Goal: Task Accomplishment & Management: Manage account settings

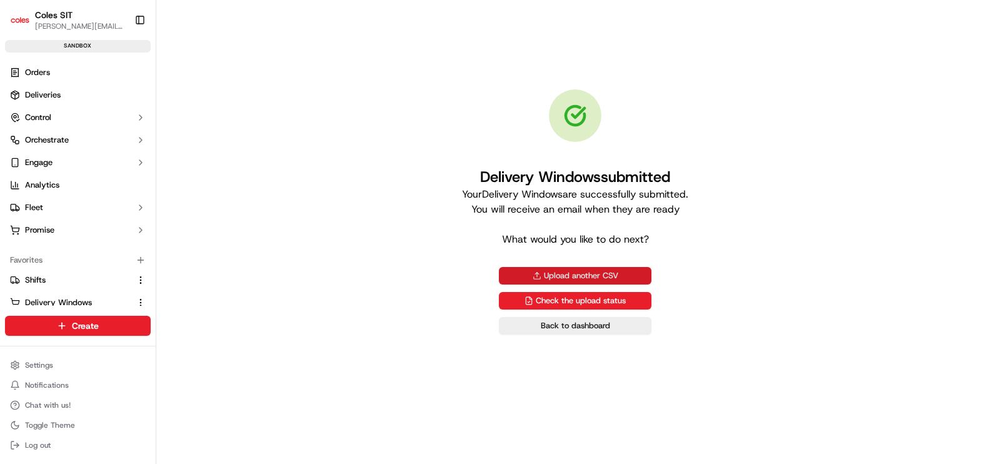
click at [562, 275] on button "Upload another CSV" at bounding box center [575, 276] width 153 height 18
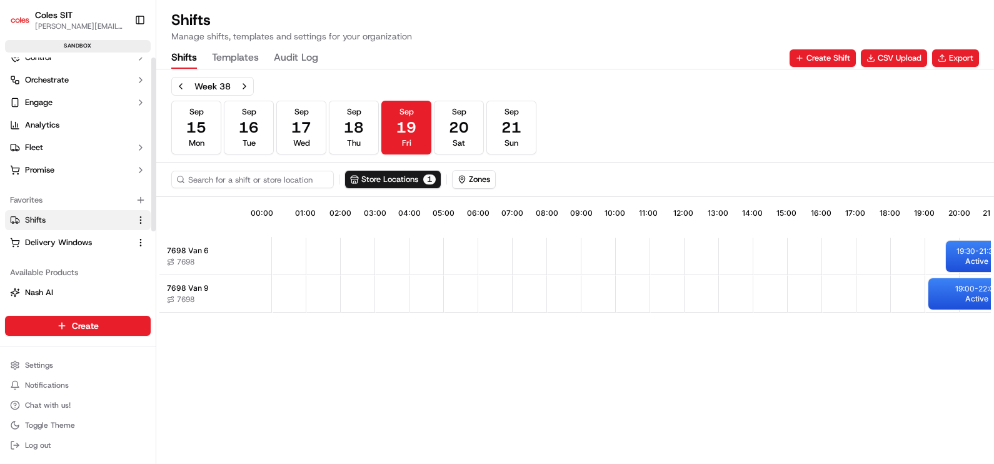
scroll to position [106, 0]
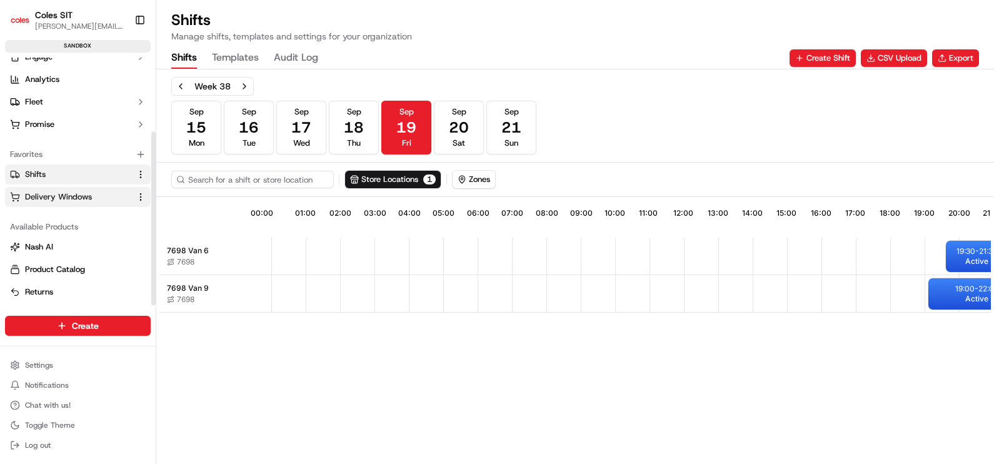
click at [67, 198] on span "Delivery Windows" at bounding box center [58, 196] width 67 height 11
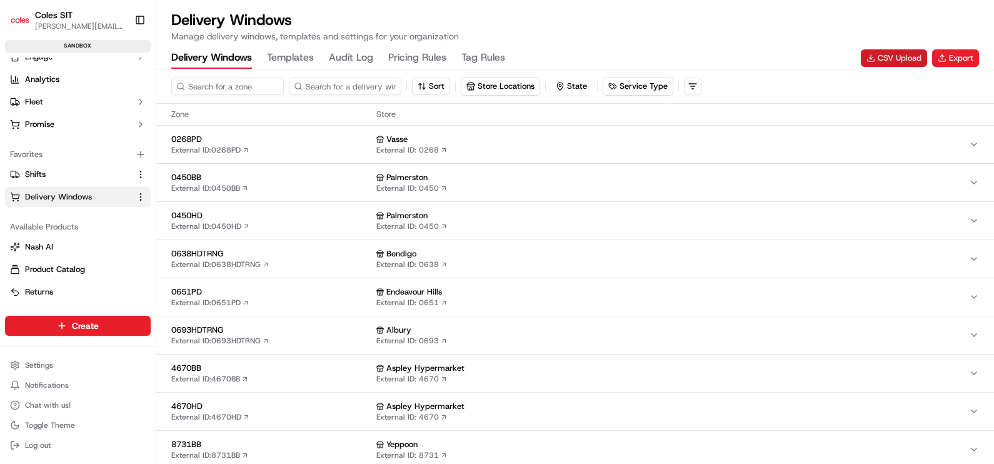
click at [911, 59] on button "CSV Upload" at bounding box center [894, 58] width 66 height 18
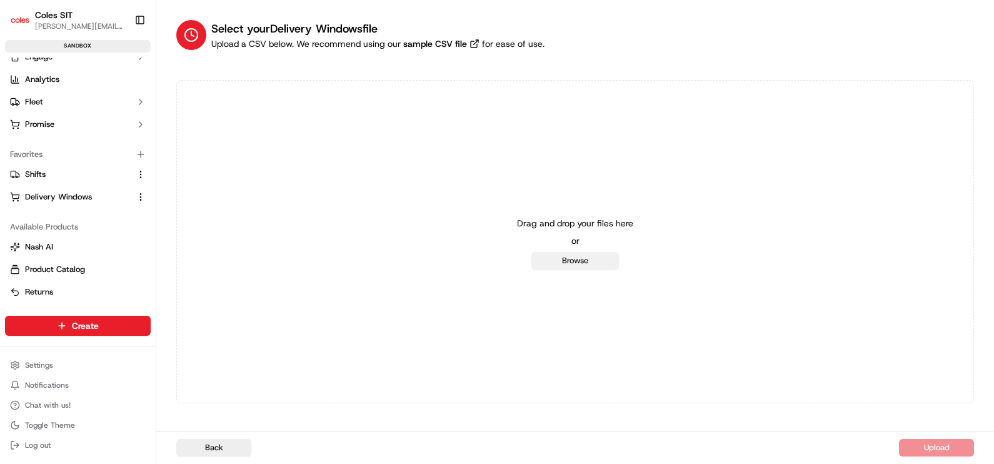
click at [577, 263] on button "Browse" at bounding box center [576, 261] width 88 height 18
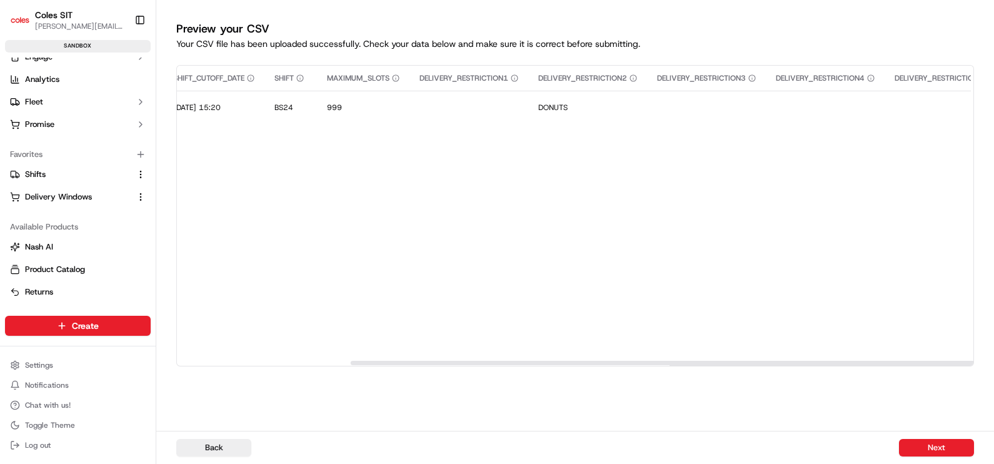
scroll to position [0, 767]
drag, startPoint x: 697, startPoint y: 363, endPoint x: 870, endPoint y: 383, distance: 174.4
click at [870, 365] on div at bounding box center [748, 363] width 795 height 4
click at [926, 447] on button "Next" at bounding box center [936, 448] width 75 height 18
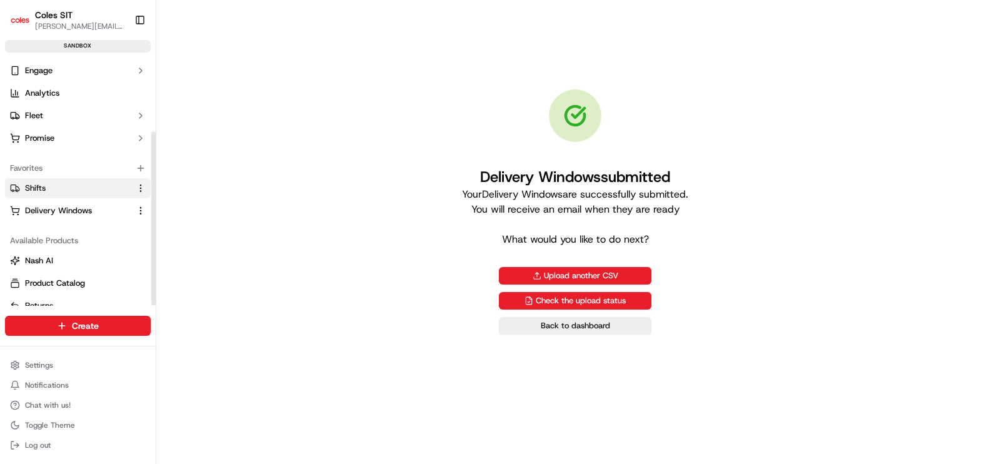
scroll to position [106, 0]
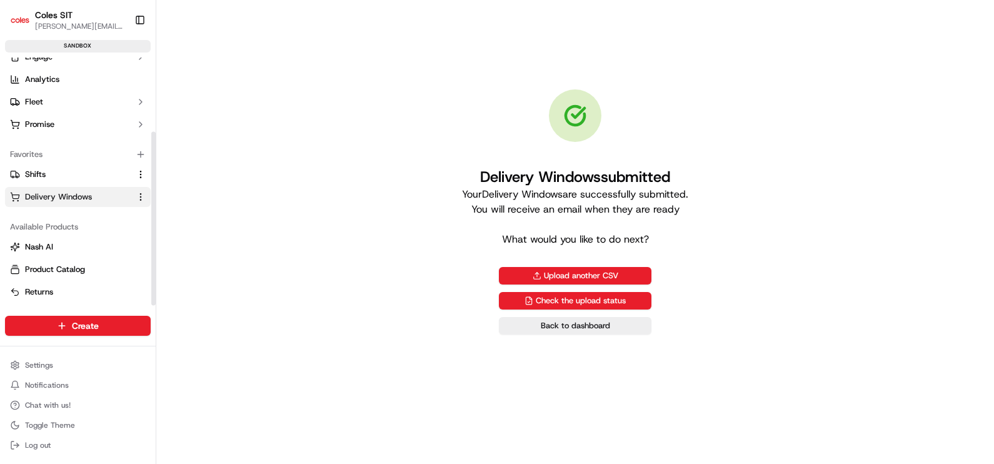
click at [42, 206] on button "Delivery Windows" at bounding box center [78, 197] width 146 height 20
click at [45, 199] on span "Delivery Windows" at bounding box center [58, 196] width 67 height 11
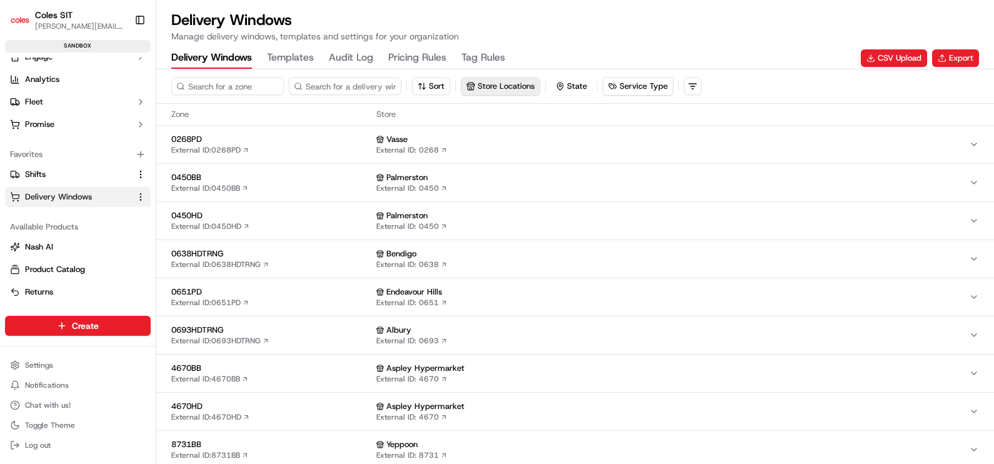
click at [476, 86] on button "Store Locations" at bounding box center [500, 87] width 78 height 18
type input "7698"
click at [523, 138] on span "Wodonga (7698)" at bounding box center [558, 133] width 154 height 11
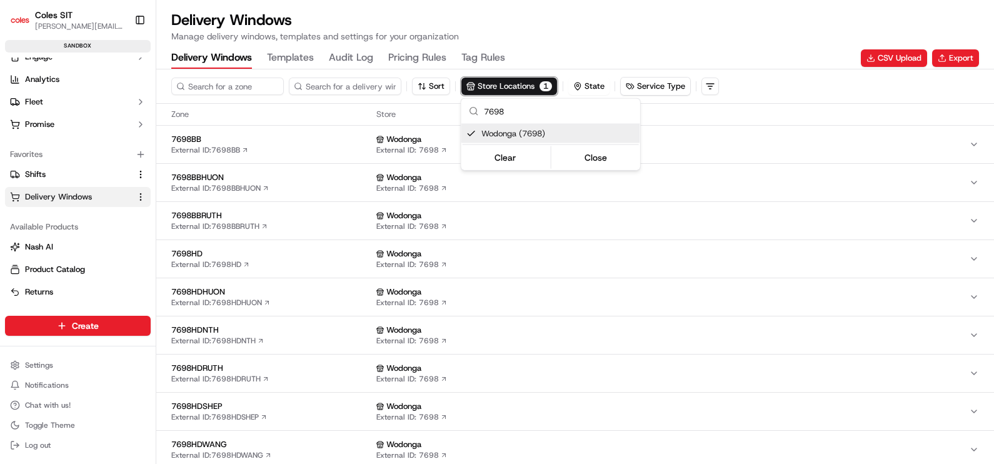
click at [545, 132] on span "Wodonga (7698)" at bounding box center [558, 133] width 154 height 11
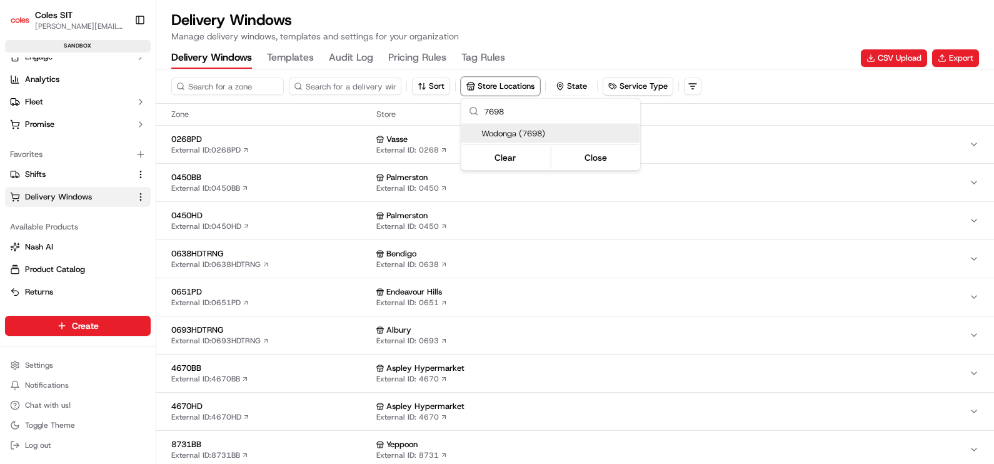
click at [513, 134] on span "Wodonga (7698)" at bounding box center [558, 133] width 154 height 11
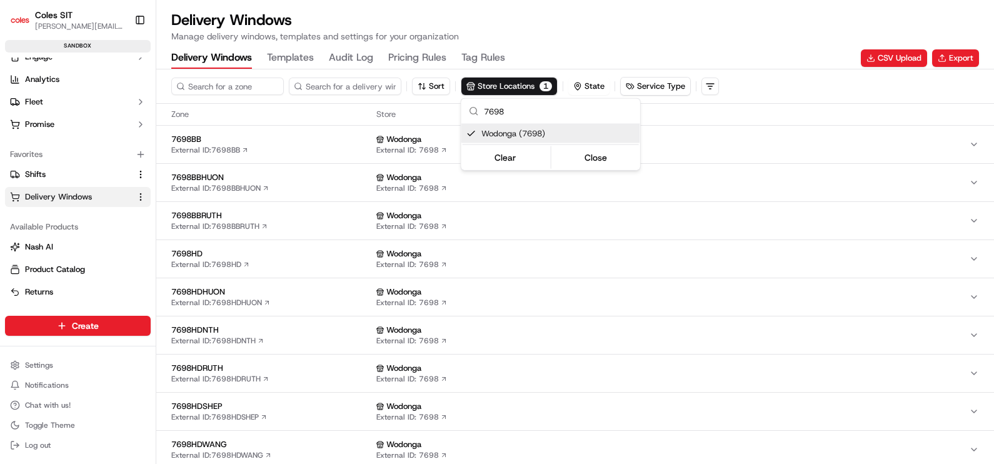
click at [567, 36] on html "Coles SIT [PERSON_NAME][EMAIL_ADDRESS][DOMAIN_NAME] Toggle Sidebar sandbox Orde…" at bounding box center [497, 232] width 994 height 464
click at [280, 261] on div "7698HD External ID: 7698HD" at bounding box center [271, 258] width 200 height 21
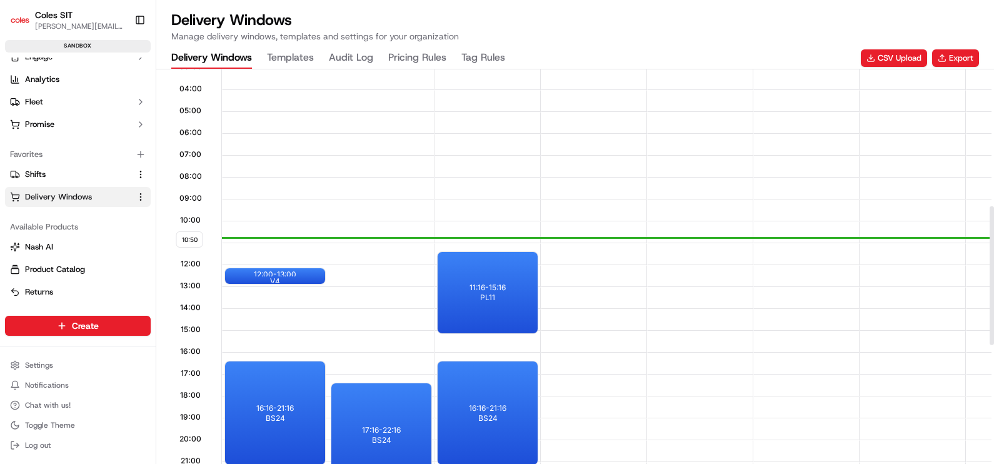
scroll to position [391, 0]
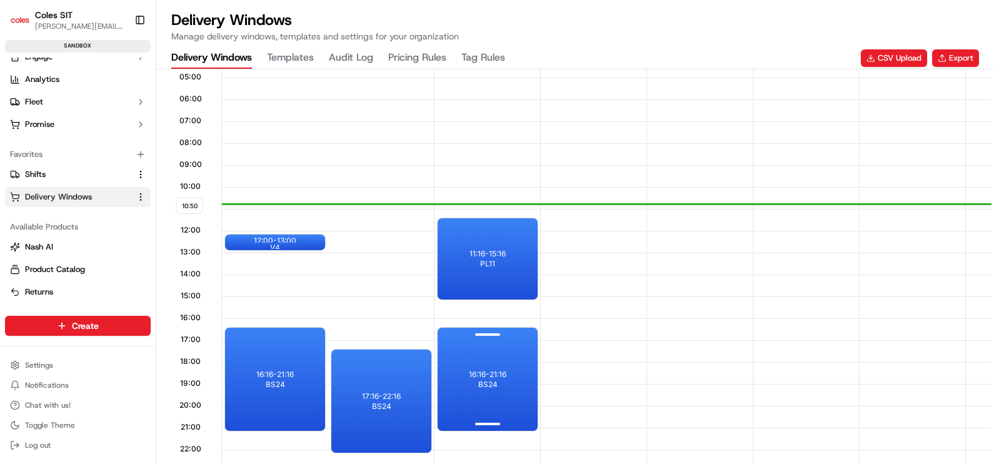
click at [469, 371] on p "16:16 - 21:16" at bounding box center [488, 375] width 38 height 10
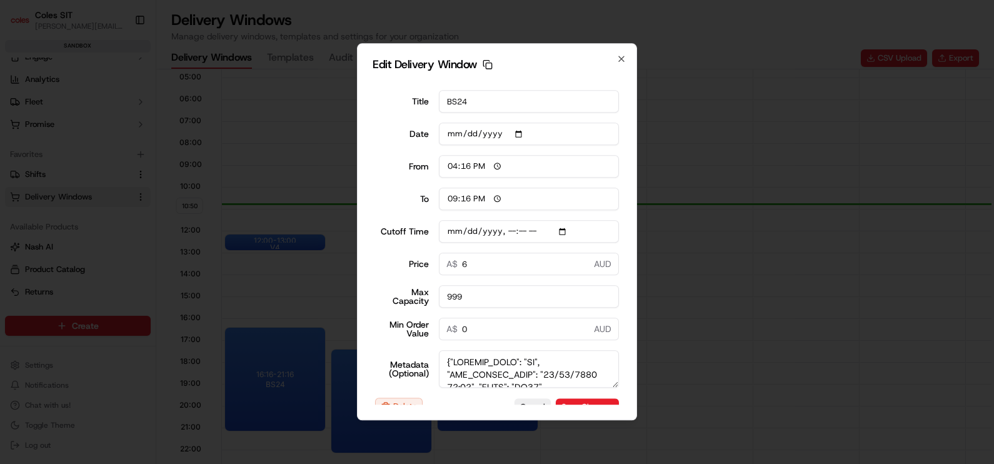
click at [455, 228] on input "Cutoff Time" at bounding box center [529, 231] width 181 height 23
click at [561, 231] on input "Cutoff Time" at bounding box center [529, 231] width 181 height 23
click at [451, 229] on input "Cutoff Time" at bounding box center [529, 231] width 181 height 23
click at [452, 229] on input "Cutoff Time" at bounding box center [529, 231] width 181 height 23
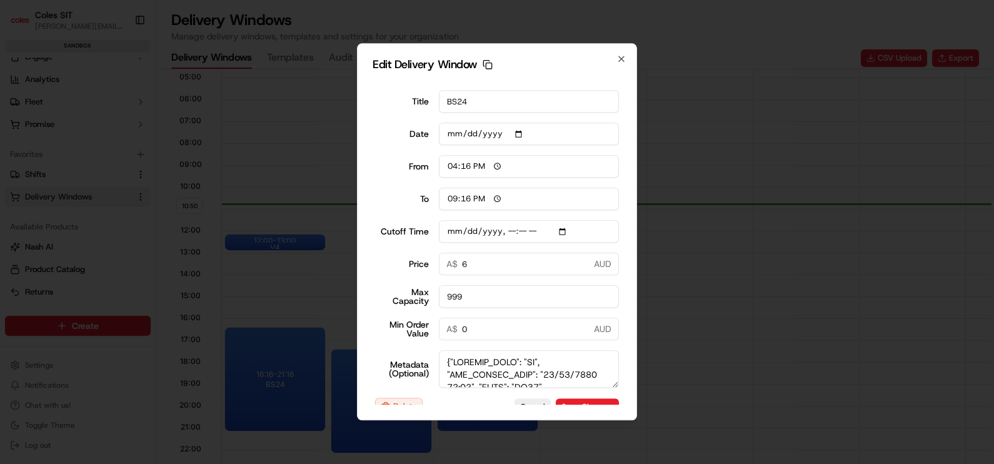
click at [453, 229] on input "Cutoff Time" at bounding box center [529, 231] width 181 height 23
click at [560, 230] on input "Cutoff Time" at bounding box center [529, 231] width 181 height 23
type input "[DATE]T15:20"
click at [556, 81] on form "Title BS24 Date [DATE] From 16:16 To 21:16 Cutoff Time Price 6 A$ AUD Max Capac…" at bounding box center [497, 242] width 249 height 325
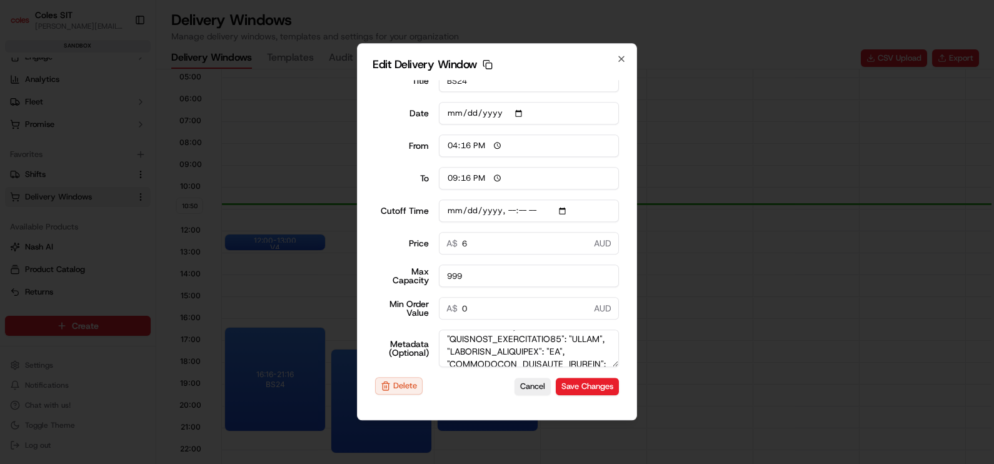
scroll to position [0, 0]
click at [541, 352] on textarea "Metadata (Optional)" at bounding box center [529, 349] width 181 height 38
click at [569, 388] on button "Save Changes" at bounding box center [587, 387] width 63 height 18
type input "[DATE]"
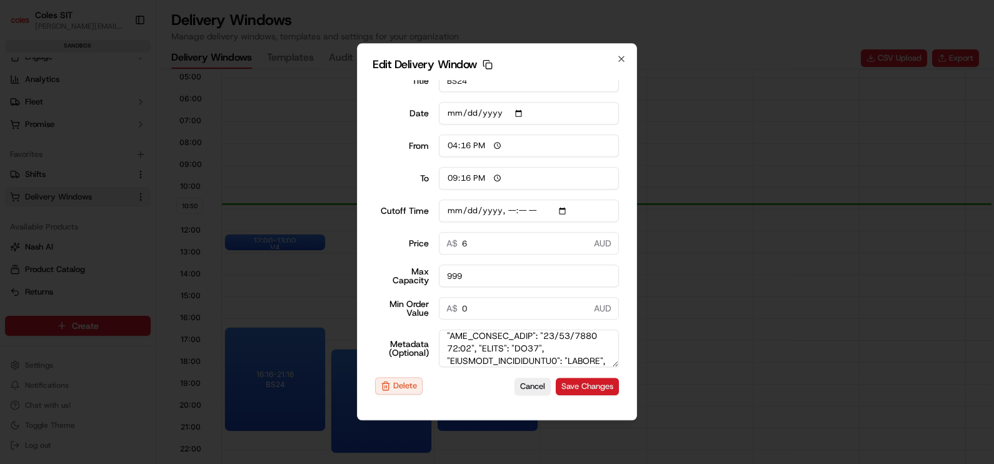
type input "10:50"
type input "11:50"
type input "[DATE]T15:20"
type input "0"
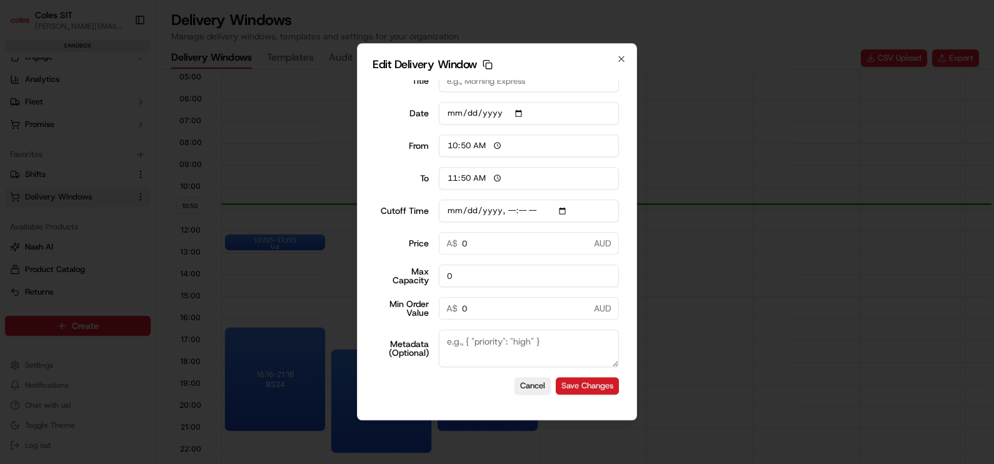
type input "[DATE]T15:20"
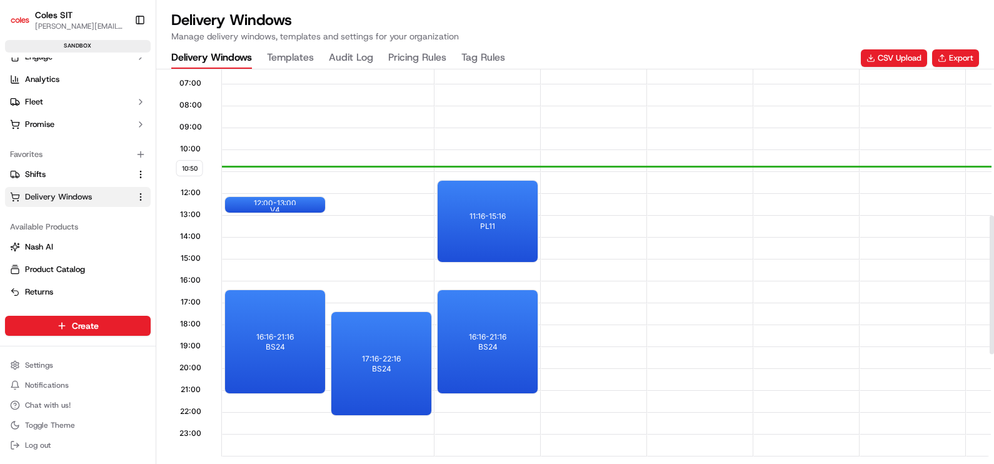
scroll to position [429, 0]
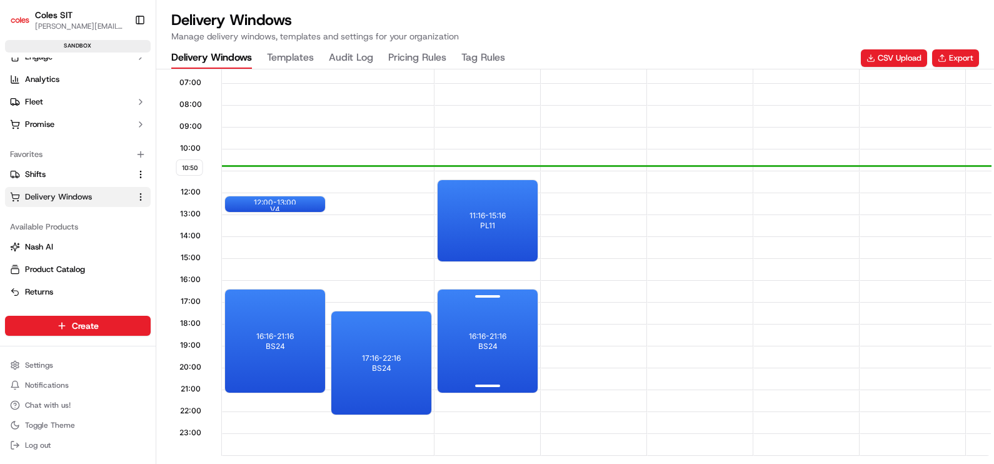
click at [490, 341] on span "BS24" at bounding box center [487, 346] width 19 height 10
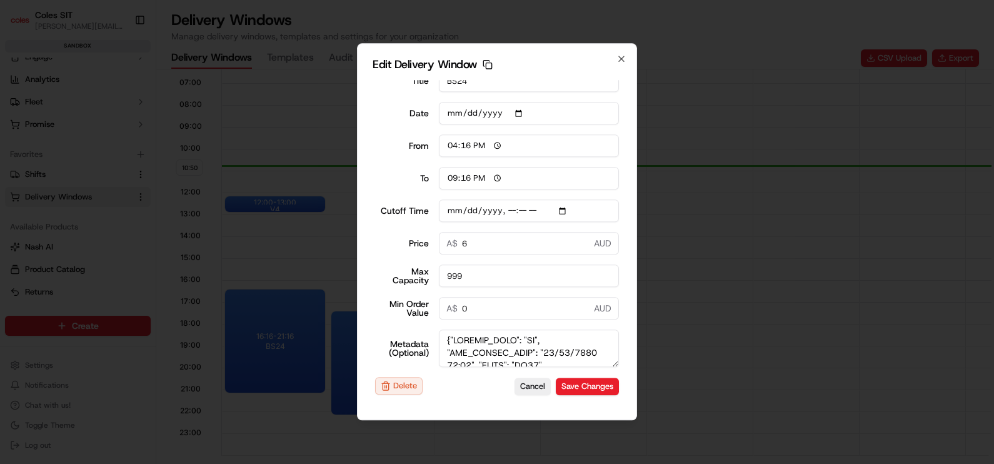
scroll to position [0, 0]
click at [525, 342] on textarea "Metadata (Optional)" at bounding box center [529, 349] width 181 height 38
type input "[DATE]T15:20"
type textarea "{"SERVICE_TYPE": "HD", "WEB_CUTOFF_DATE": "[DATE] 15:10", "SHIFT": "BS24", "DEL…"
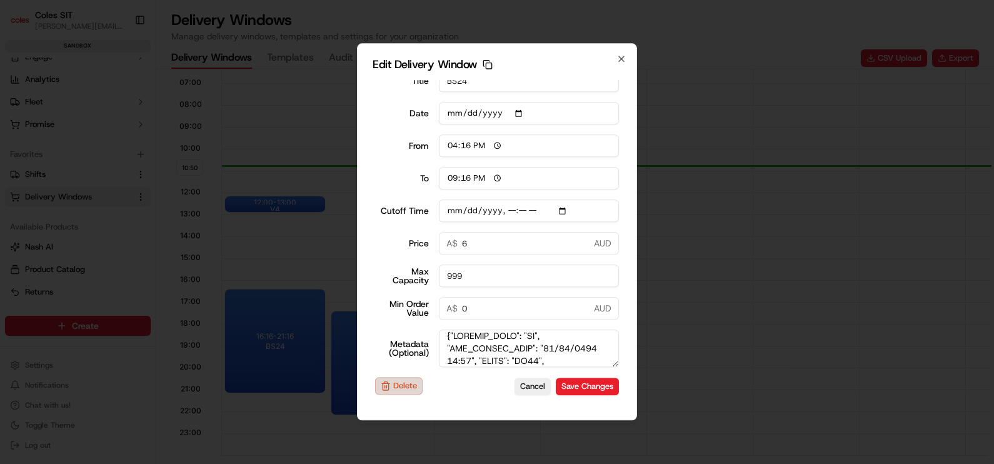
click at [405, 390] on button "Delete" at bounding box center [399, 386] width 48 height 18
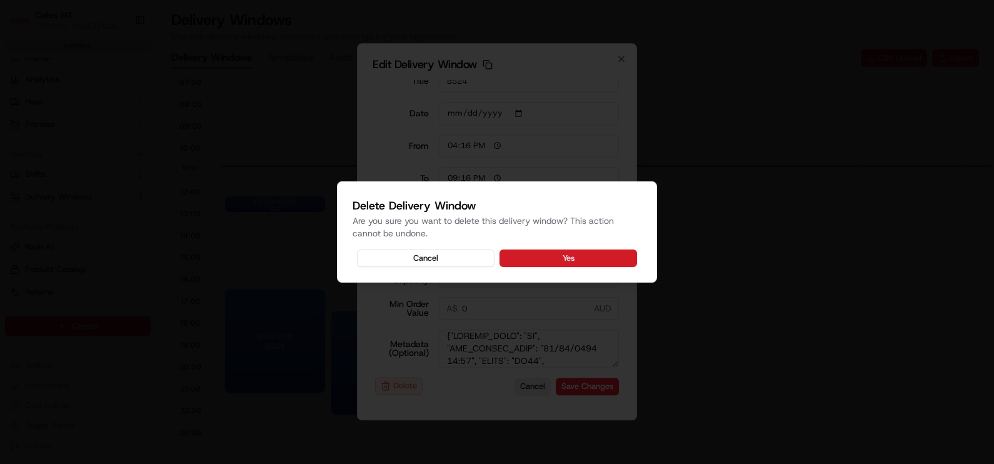
click at [563, 254] on button "Yes" at bounding box center [569, 258] width 138 height 18
type input "[DATE]T15:20"
type input "[DATE]"
type input "10:51"
type input "11:51"
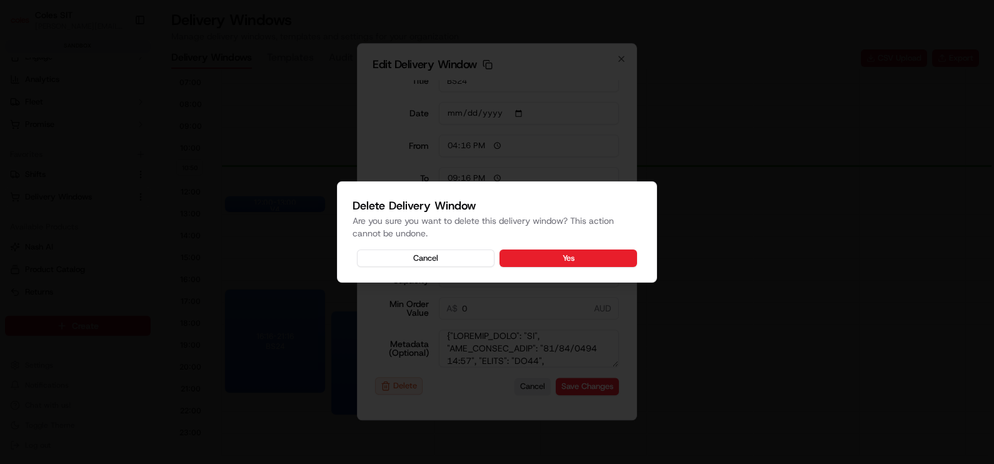
type input "[DATE]T15:20"
type input "0"
type input "[DATE]T15:20"
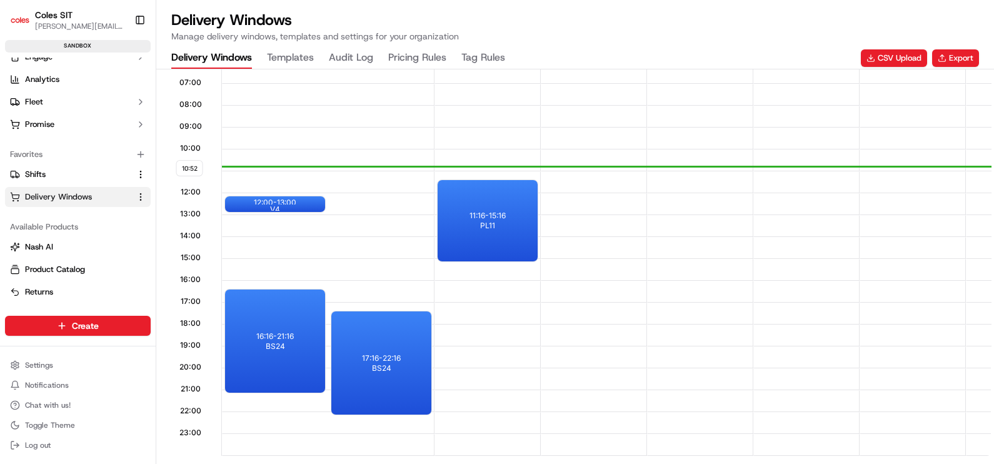
scroll to position [0, 0]
click at [887, 59] on button "CSV Upload" at bounding box center [894, 58] width 66 height 18
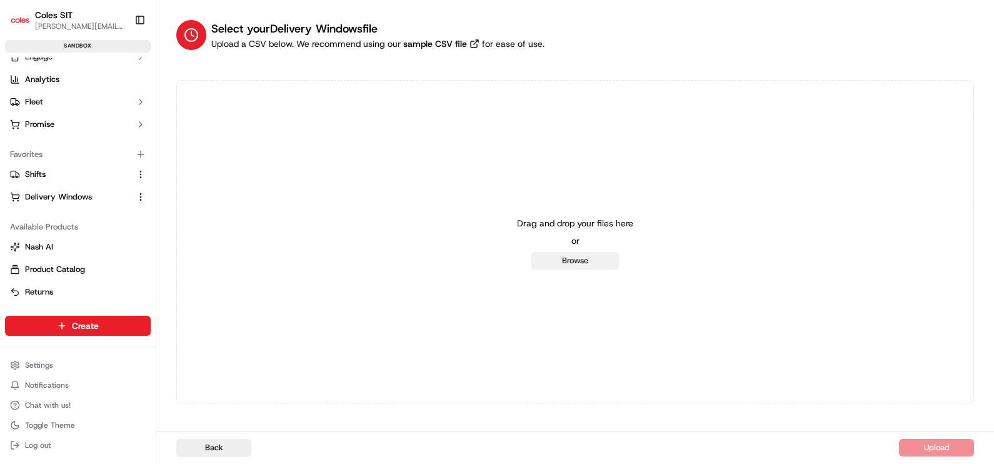
click at [580, 261] on button "Browse" at bounding box center [576, 261] width 88 height 18
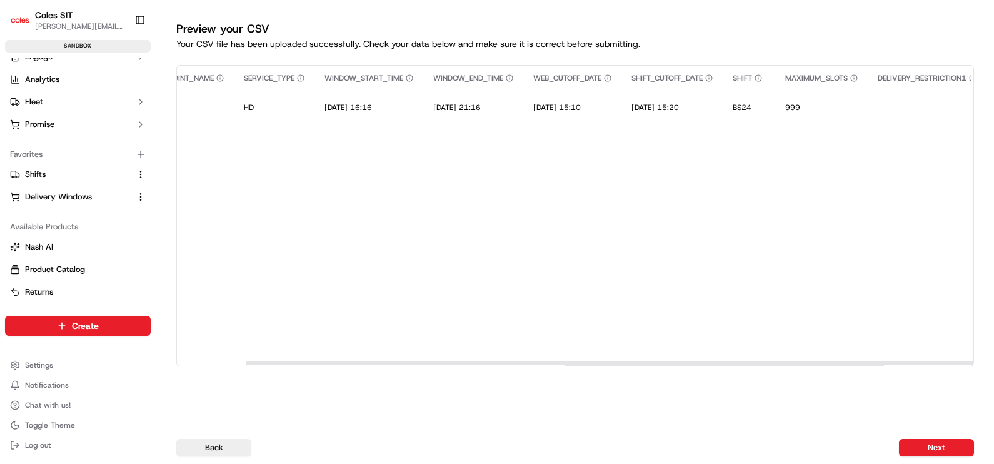
drag, startPoint x: 682, startPoint y: 360, endPoint x: 815, endPoint y: 422, distance: 146.9
click at [750, 361] on div at bounding box center [643, 363] width 795 height 4
click at [941, 446] on button "Next" at bounding box center [936, 448] width 75 height 18
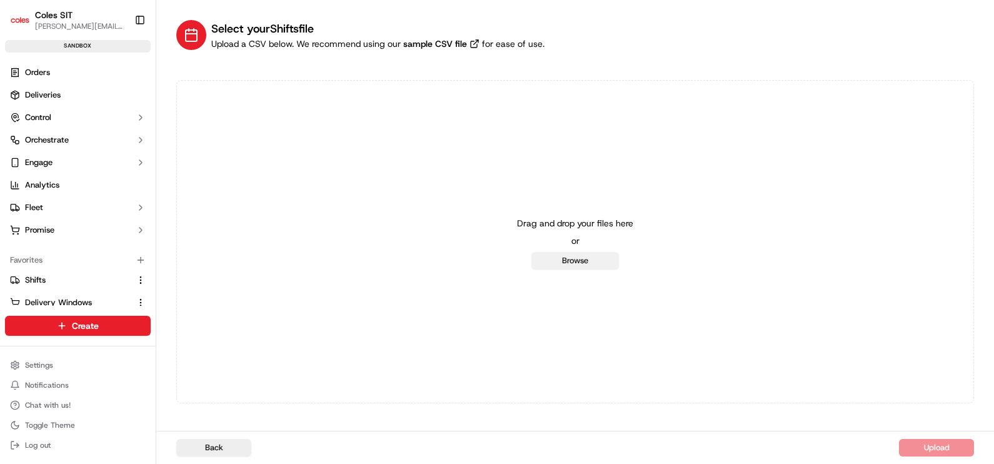
click at [584, 253] on button "Browse" at bounding box center [576, 261] width 88 height 18
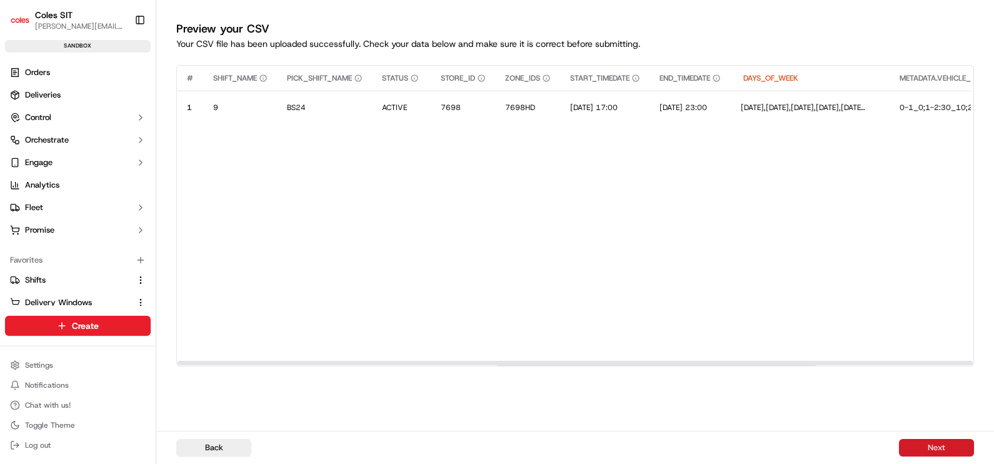
click at [940, 445] on button "Next" at bounding box center [936, 448] width 75 height 18
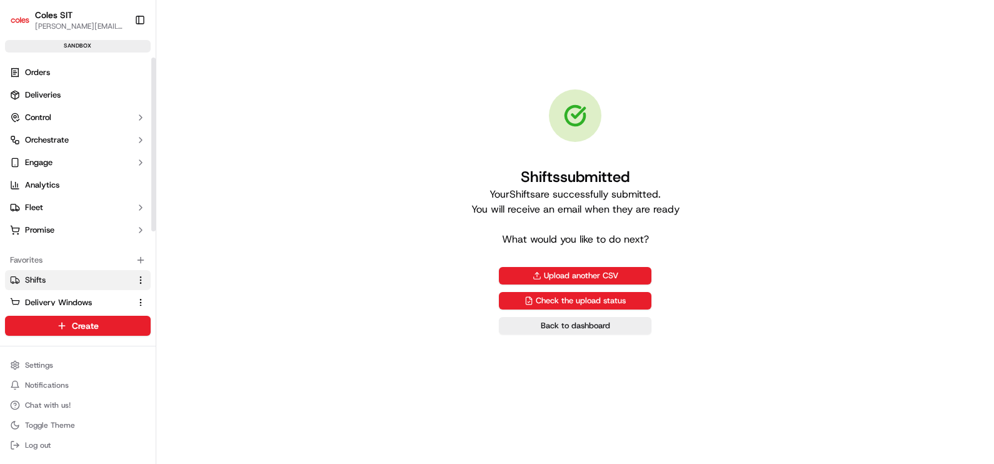
click at [88, 283] on link "Shifts" at bounding box center [70, 280] width 121 height 11
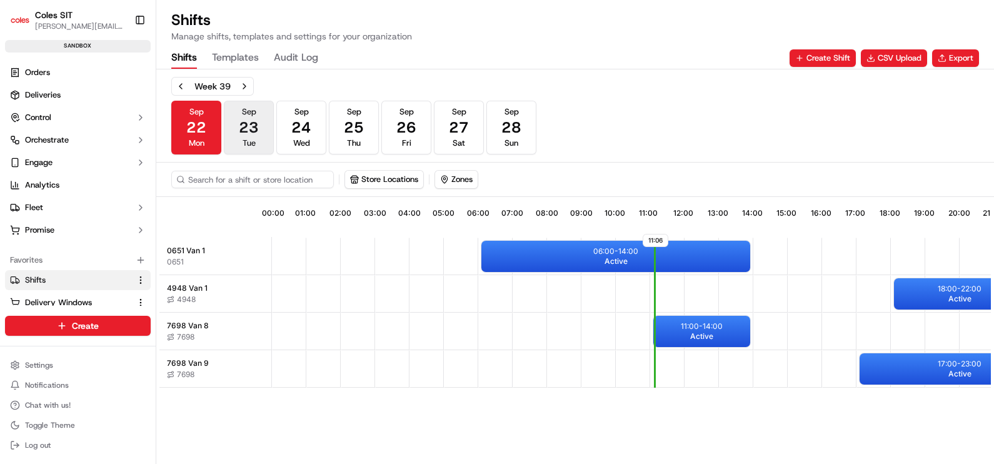
click at [244, 139] on span "Tue" at bounding box center [249, 143] width 13 height 11
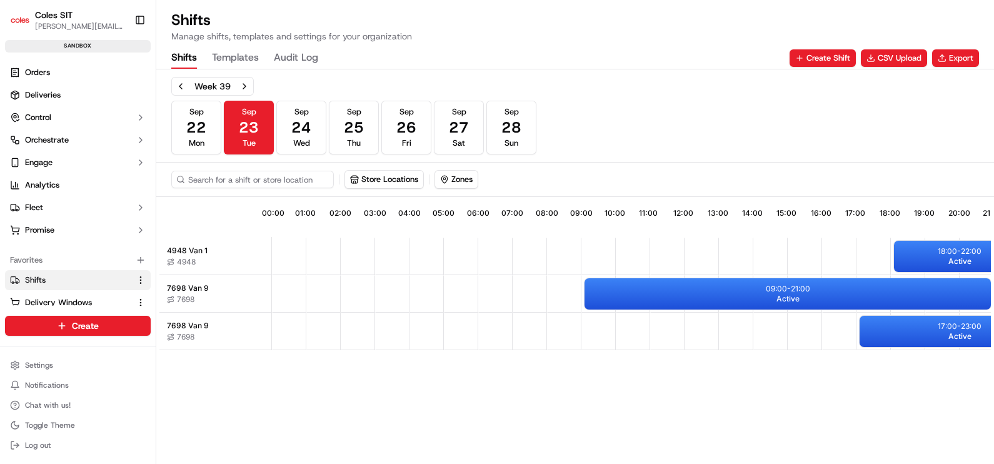
drag, startPoint x: 369, startPoint y: 456, endPoint x: 426, endPoint y: 456, distance: 57.5
click at [426, 456] on div "11:06 00:00 01:00 02:00 03:00 04:00 05:00 06:00 07:00 08:00 09:00 10:00 11:00 1…" at bounding box center [575, 332] width 832 height 265
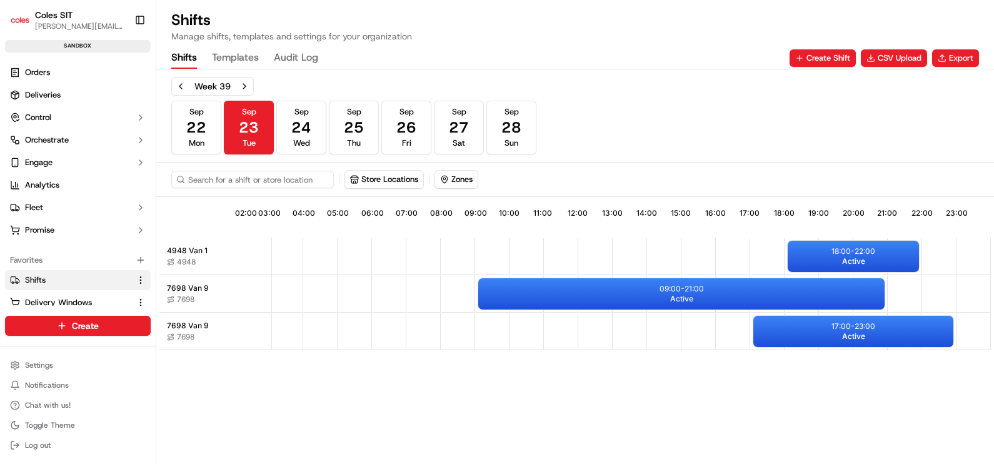
scroll to position [0, 106]
click at [658, 294] on div "09:00 - 21:00 Active" at bounding box center [681, 293] width 406 height 31
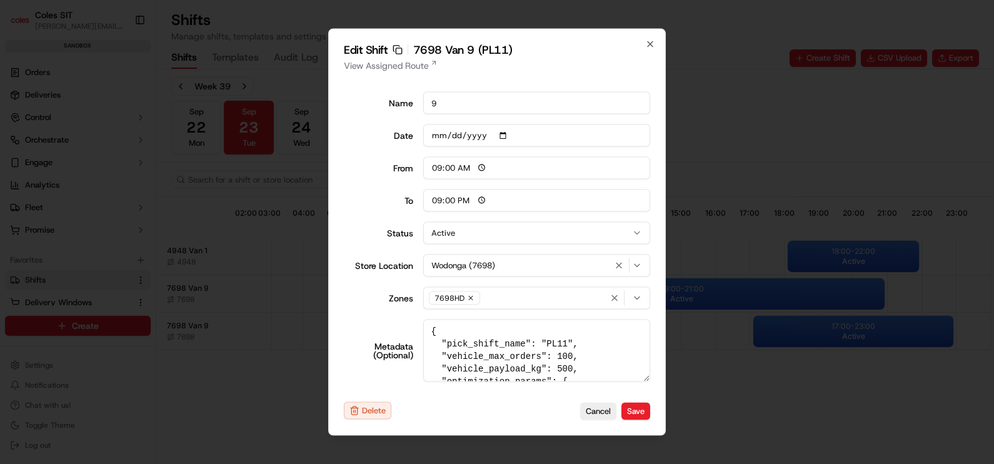
click at [550, 371] on textarea "{ "pick_shift_name": "PL11", "vehicle_max_orders": 100, "vehicle_payload_kg": 5…" at bounding box center [537, 351] width 228 height 63
type textarea "{ "pick_shift_name": "PL11", "vehicle_max_orders": 100, "vehicle_payload_kg": 1…"
click at [640, 411] on button "Save" at bounding box center [636, 411] width 29 height 18
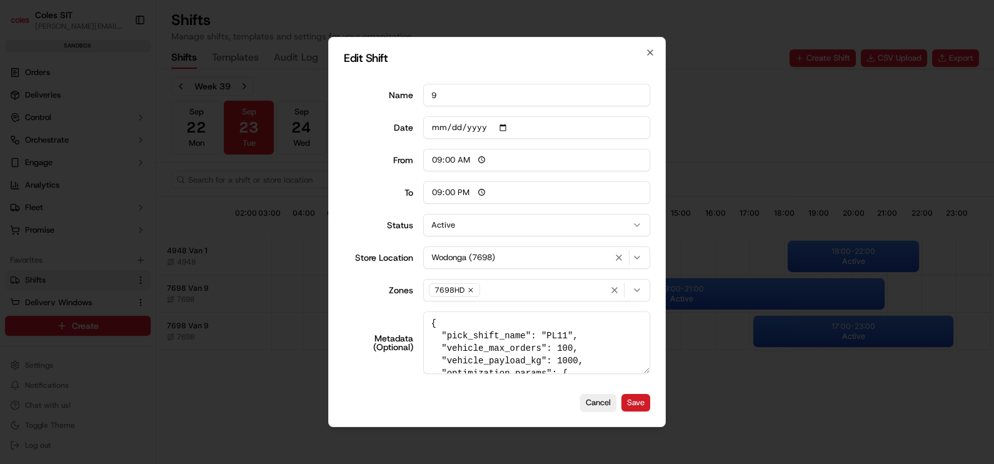
type input "06:00"
type input "14:00"
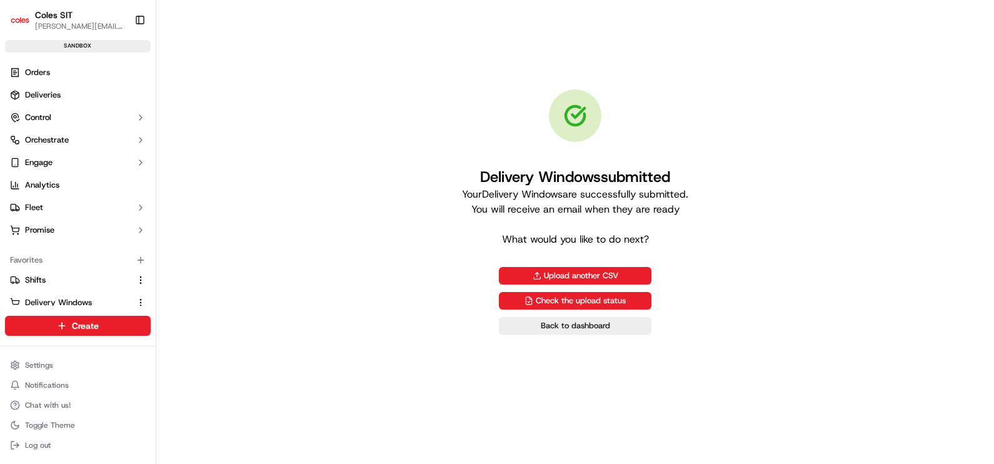
scroll to position [106, 0]
